Goal: Transaction & Acquisition: Purchase product/service

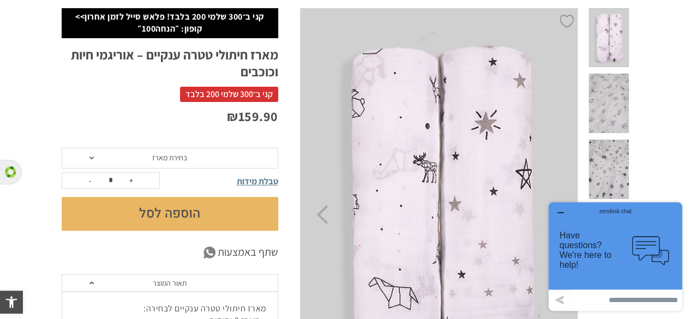
scroll to position [104, 0]
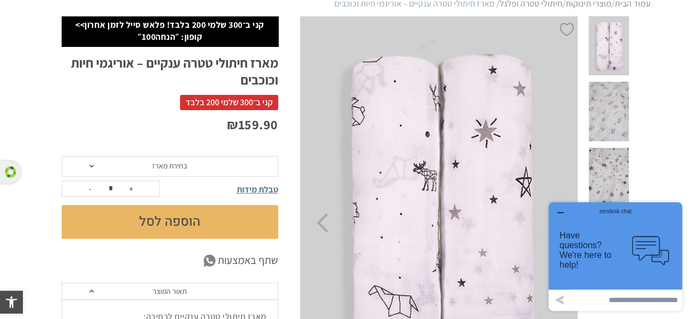
click at [189, 169] on span "בחירת מארז" at bounding box center [170, 166] width 217 height 21
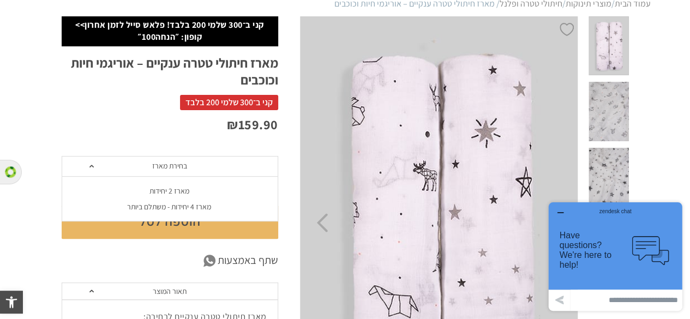
click at [182, 204] on div "מארז 4 יחידות - משתלם ביותר" at bounding box center [169, 206] width 217 height 9
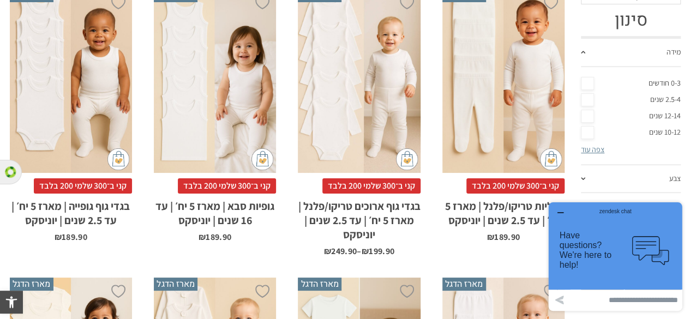
scroll to position [269, 0]
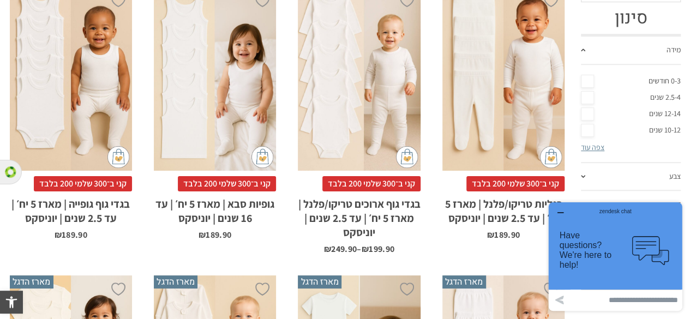
click at [596, 147] on link "צפה עוד" at bounding box center [592, 147] width 23 height 10
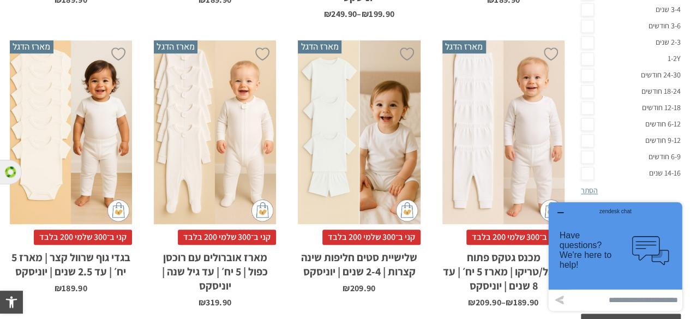
scroll to position [505, 0]
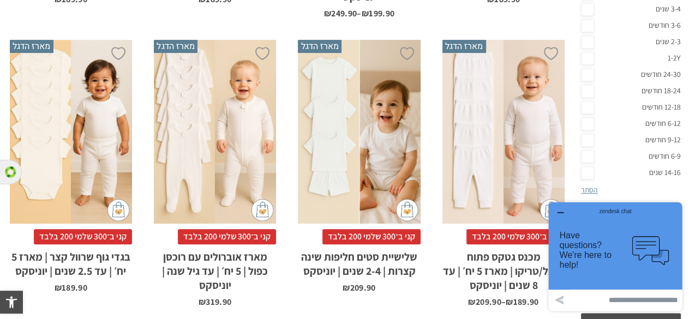
click at [591, 140] on link "9-12 חודשים" at bounding box center [631, 140] width 100 height 16
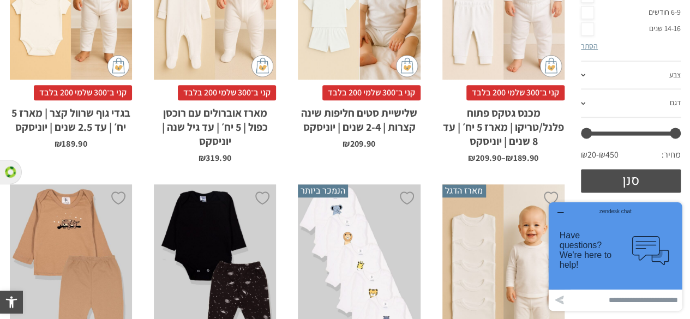
scroll to position [649, 0]
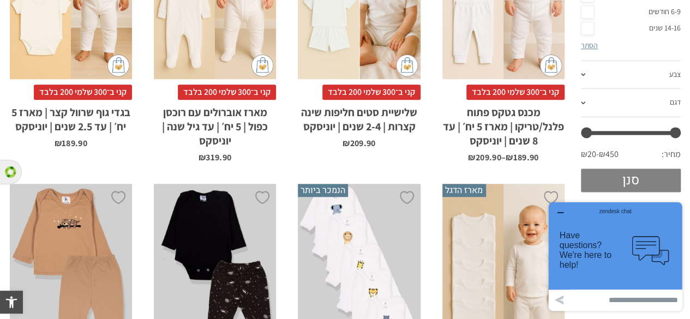
click at [611, 184] on button "סנן" at bounding box center [631, 180] width 100 height 23
click at [559, 211] on icon "button" at bounding box center [560, 212] width 9 height 9
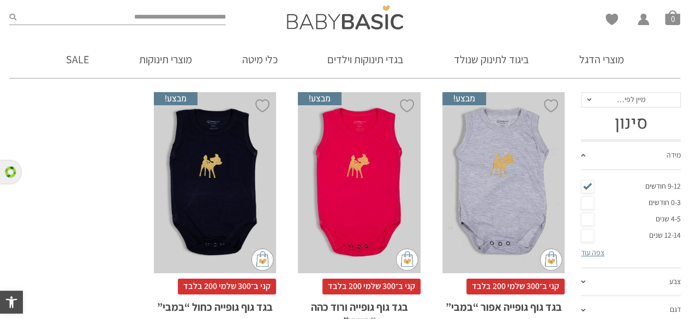
click at [587, 198] on html "zendesk chat Have questions? We're here to help! .cls-1,.cls-2{fill:#cccccb;}.c…" at bounding box center [616, 256] width 142 height 117
